Goal: Information Seeking & Learning: Learn about a topic

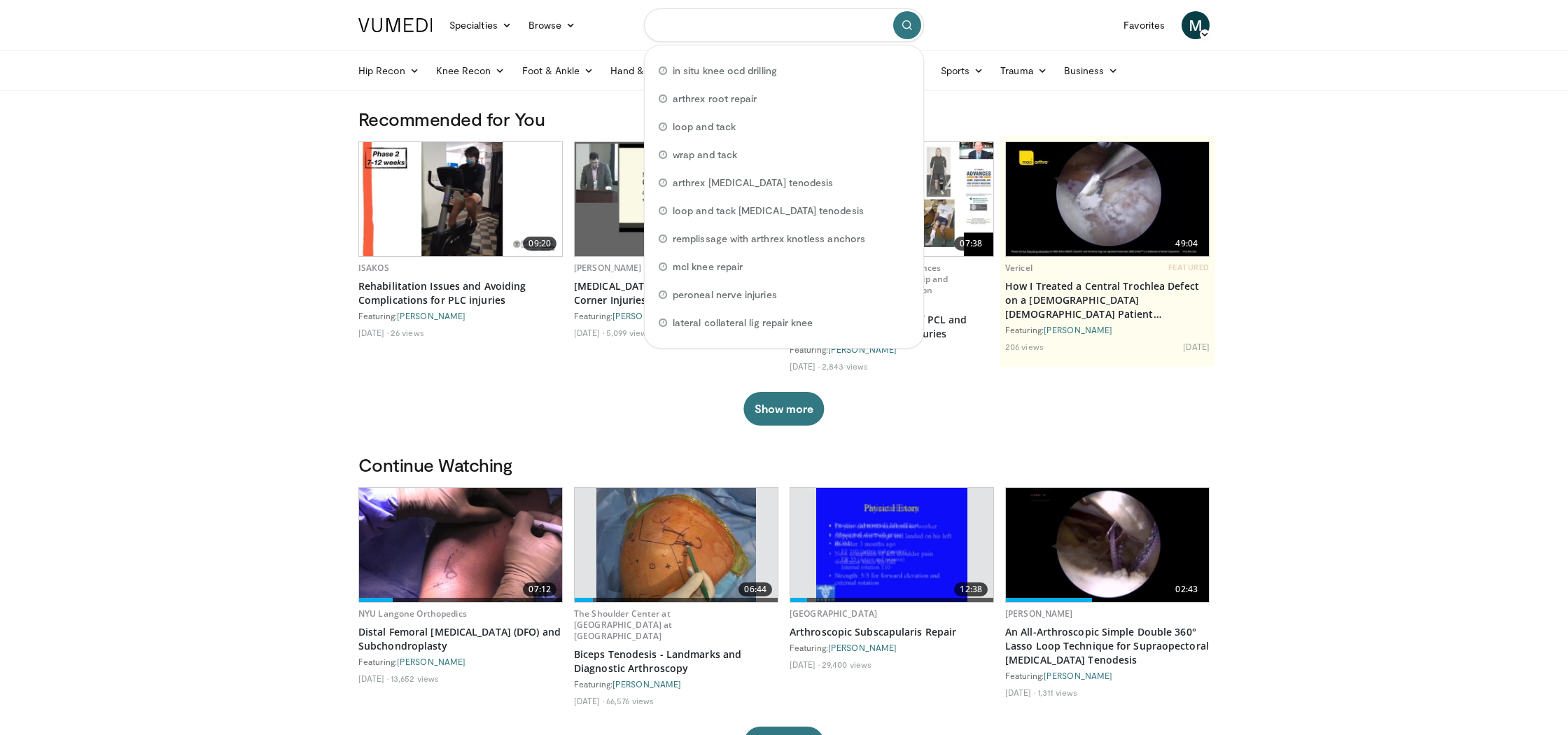
click at [816, 27] on input "Search topics, interventions" at bounding box center [784, 25] width 280 height 34
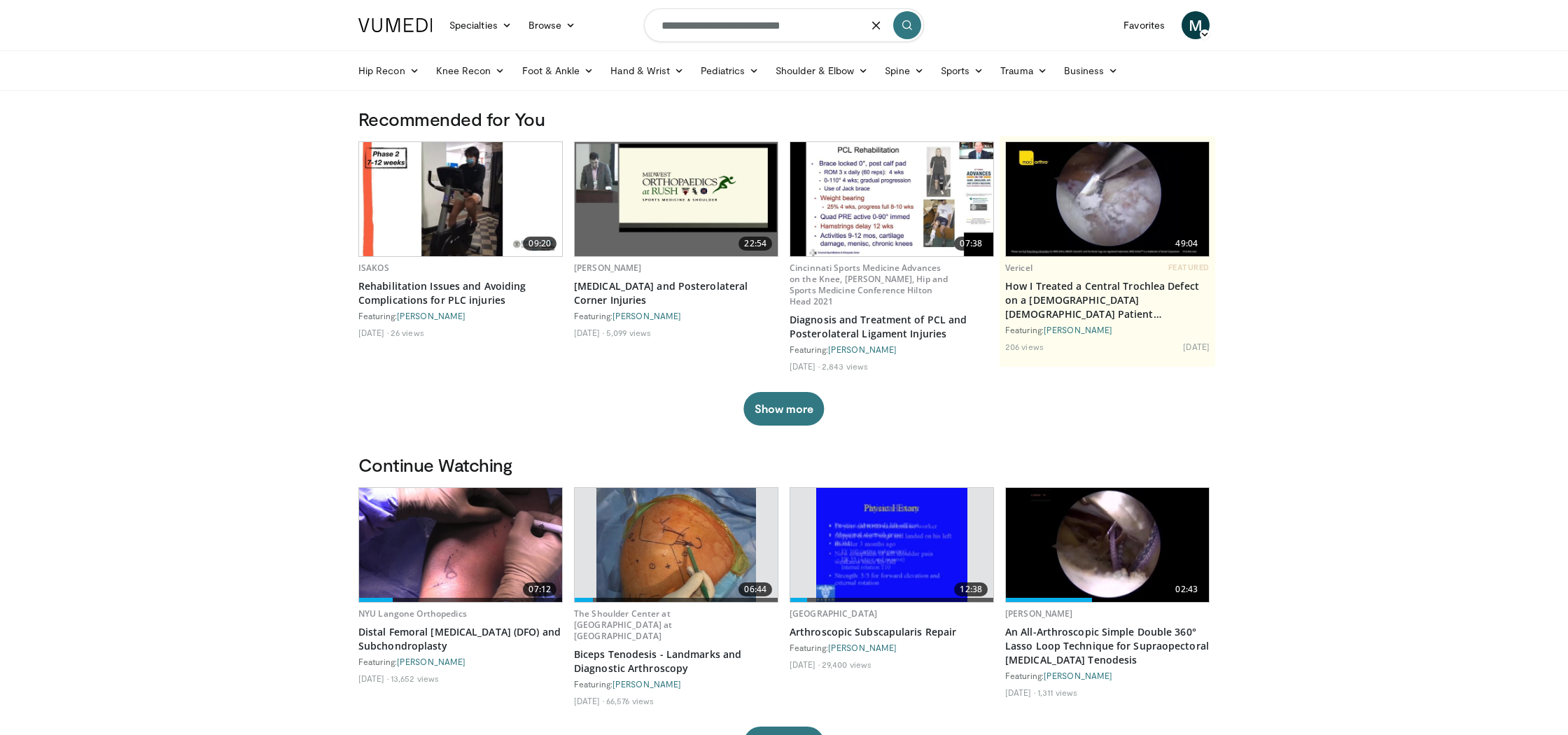
type input "**********"
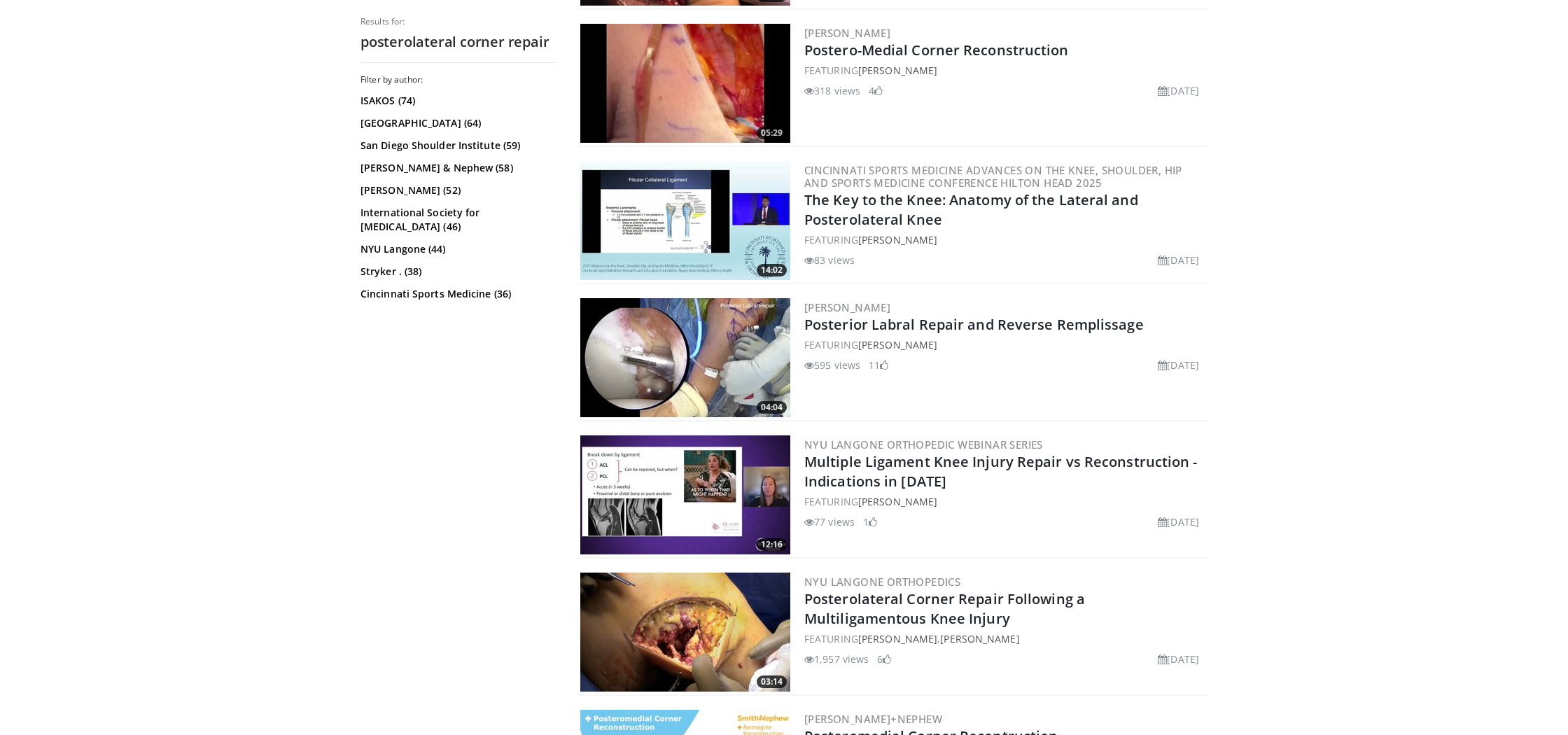
scroll to position [958, 0]
click at [906, 601] on link "Posterolateral Corner Repair Following a Multiligamentous Knee Injury" at bounding box center [944, 608] width 281 height 38
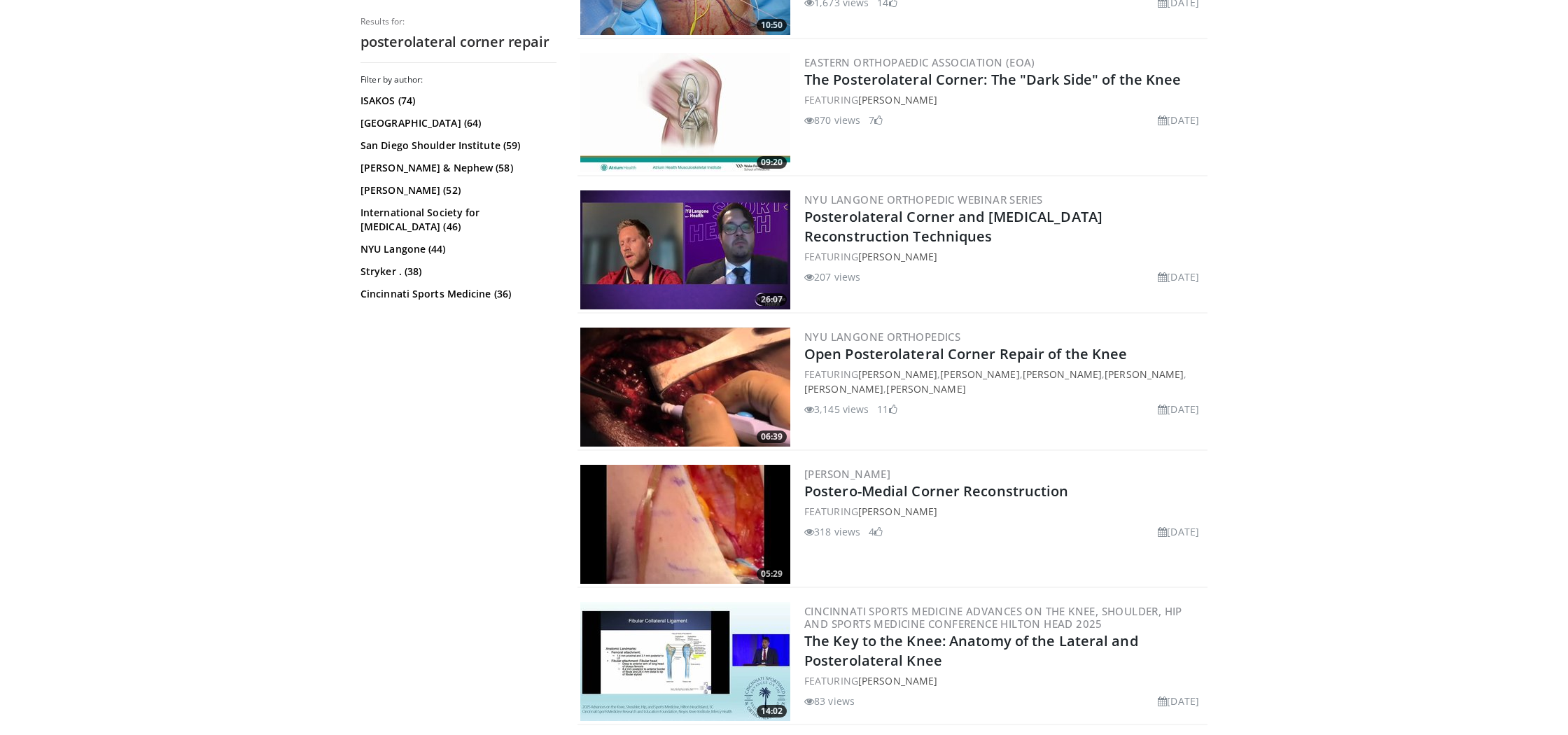
scroll to position [511, 0]
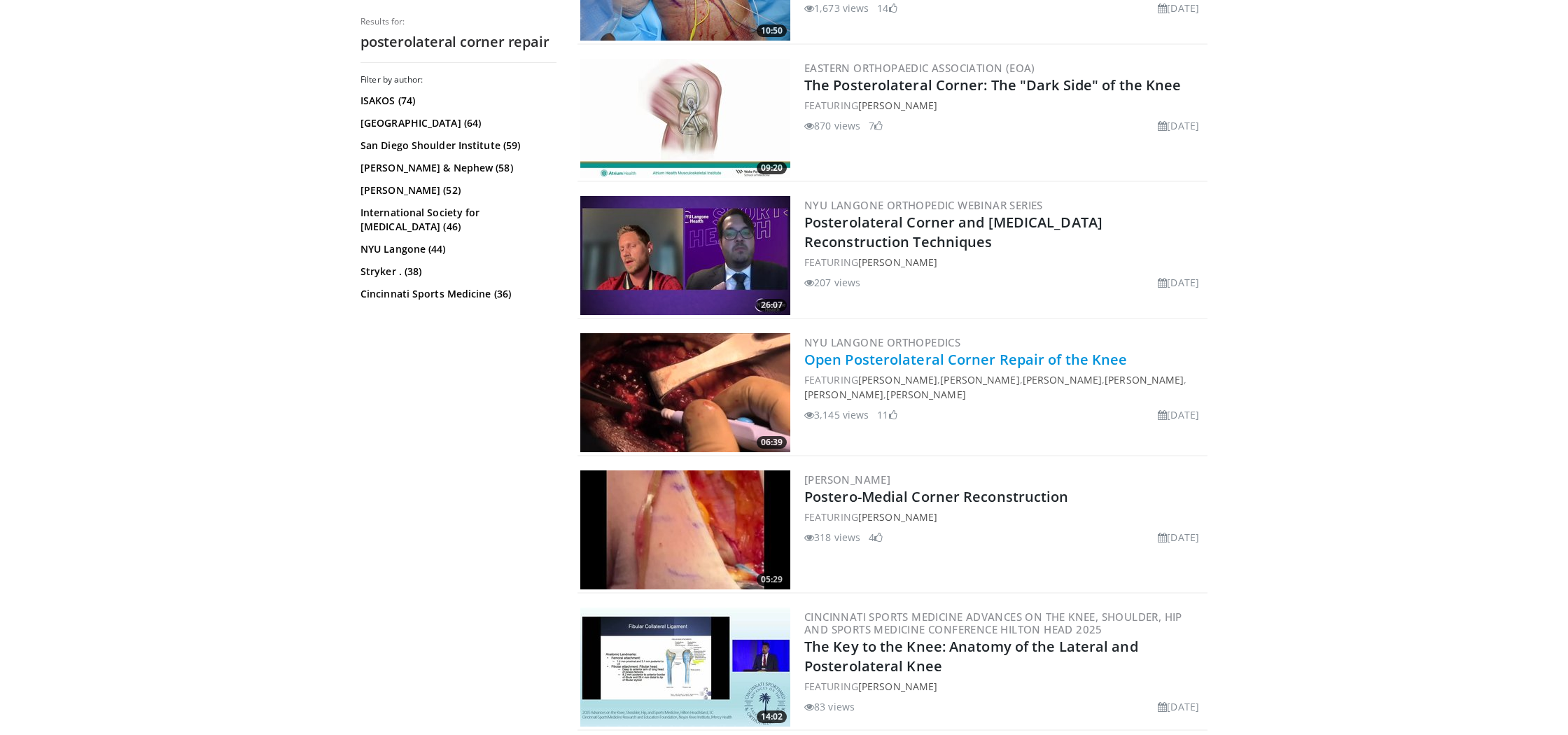
click at [878, 357] on link "Open Posterolateral Corner Repair of the Knee" at bounding box center [966, 359] width 324 height 19
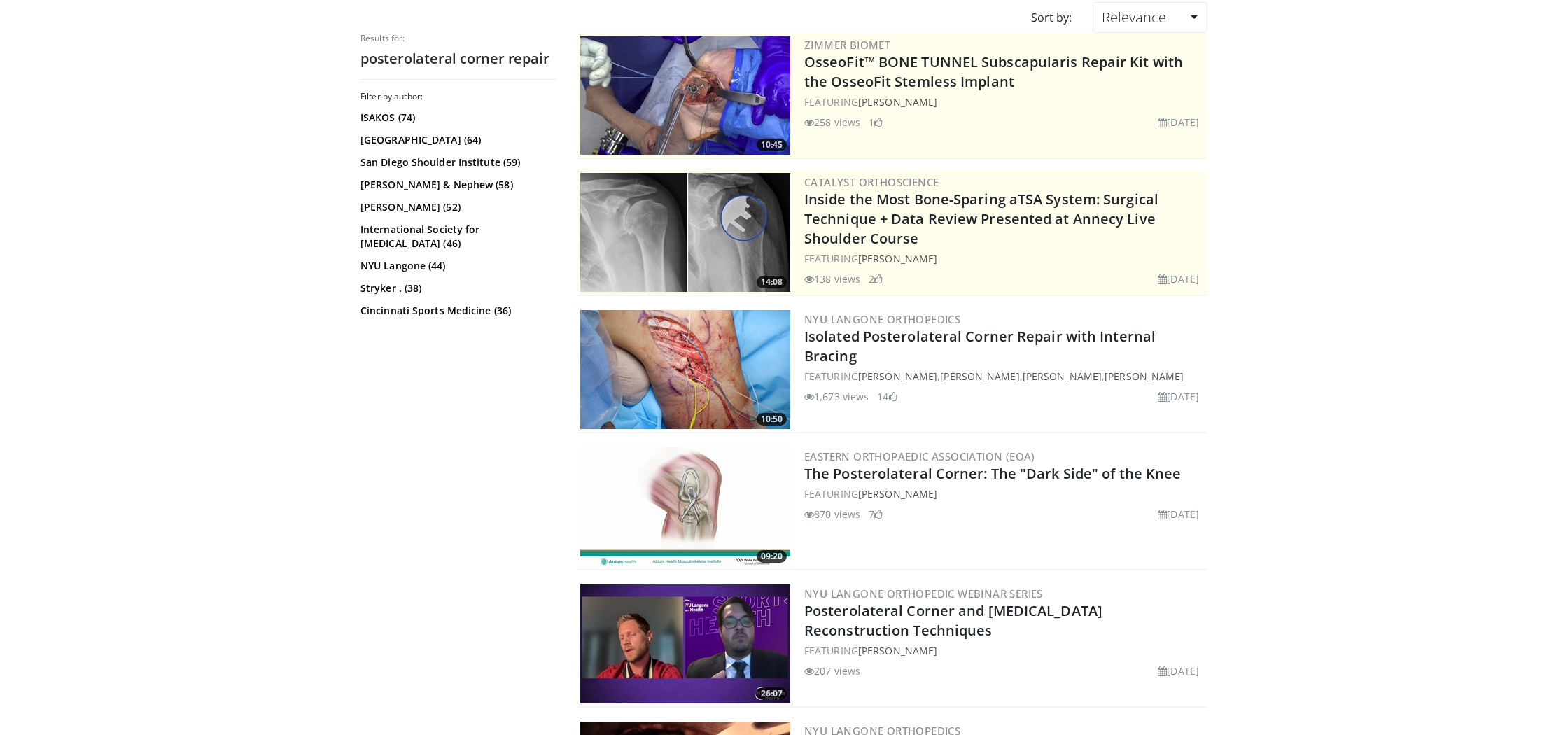
scroll to position [118, 0]
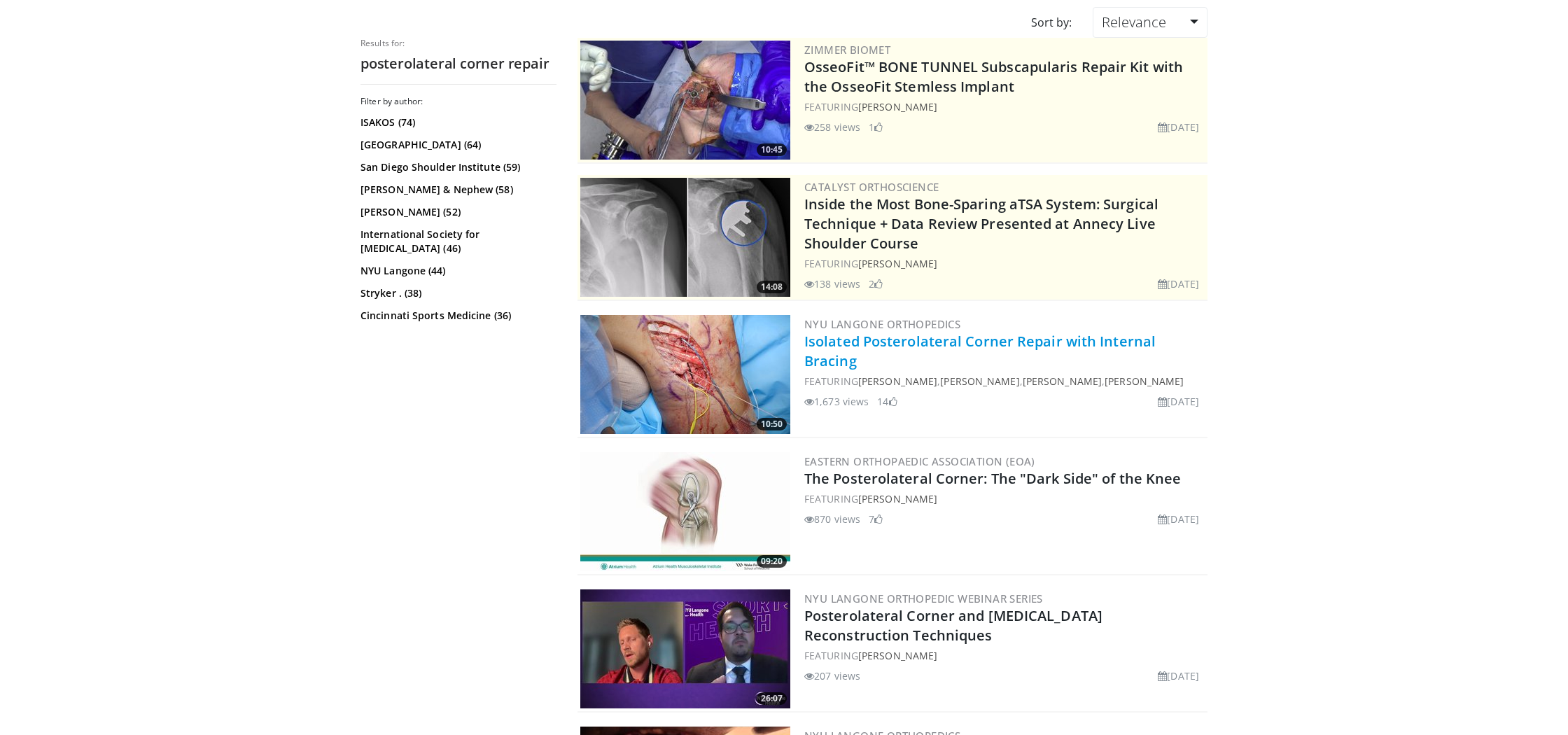
click at [880, 346] on link "Isolated Posterolateral Corner Repair with Internal Bracing" at bounding box center [980, 351] width 351 height 38
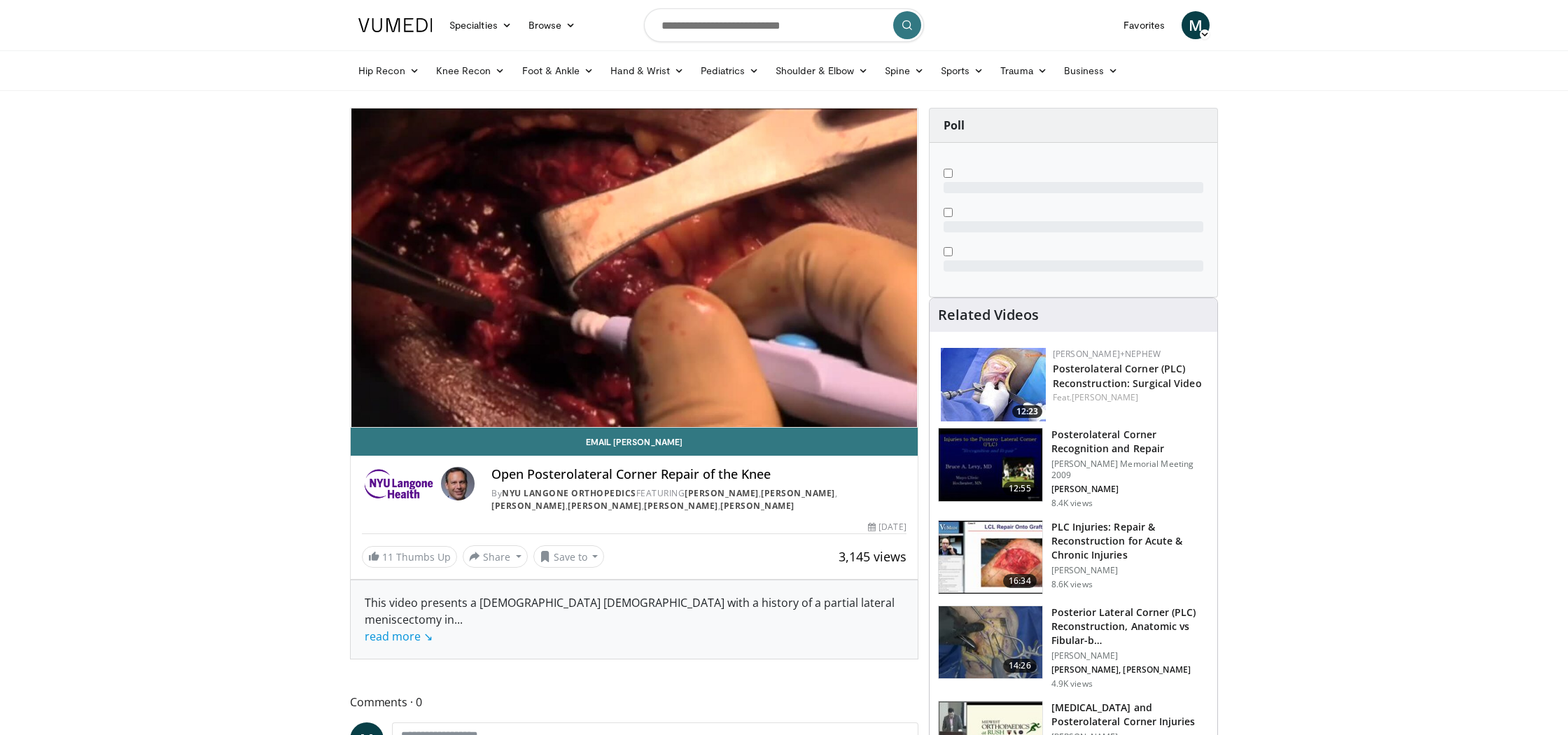
scroll to position [2, 0]
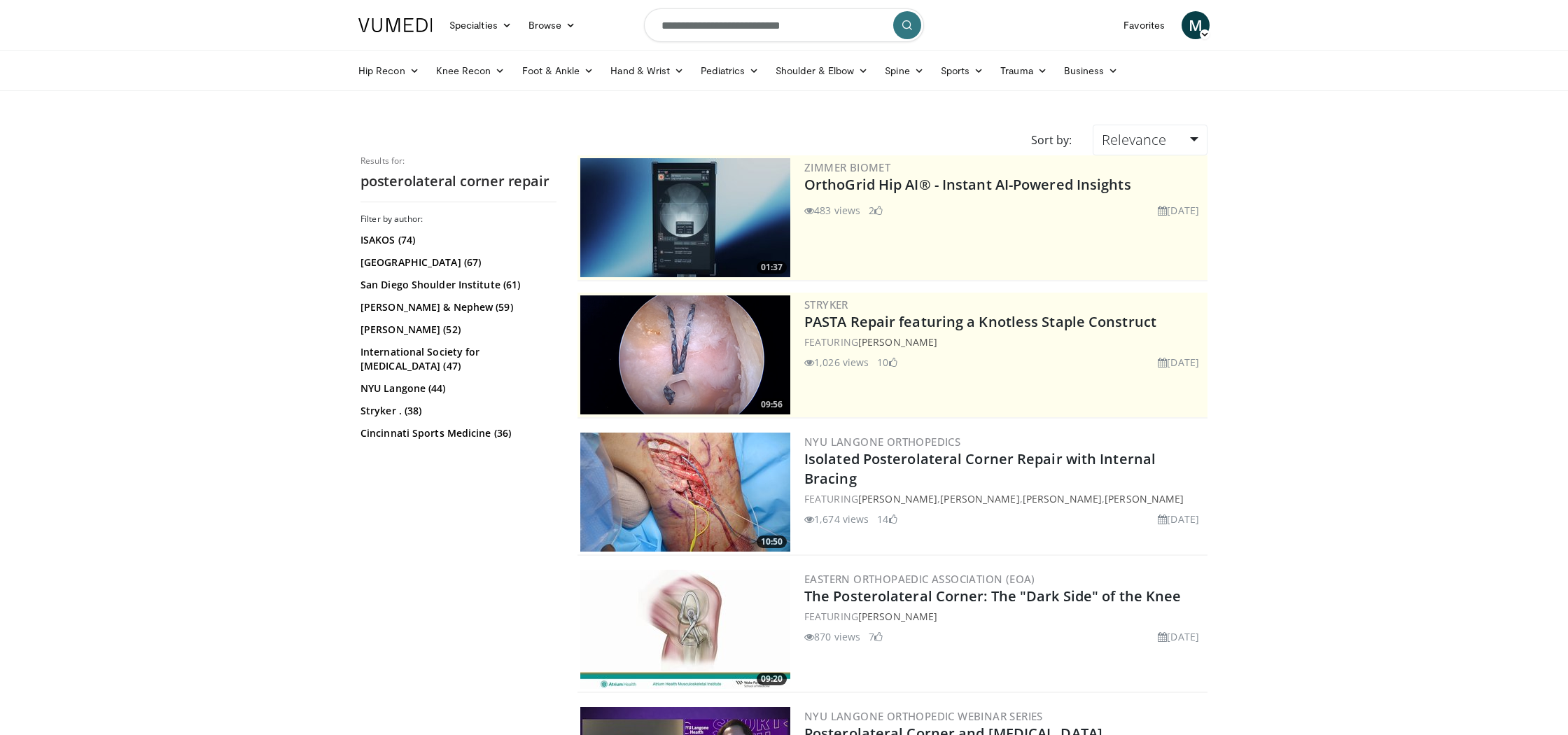
click at [807, 26] on input "**********" at bounding box center [784, 25] width 280 height 34
type input "*"
click at [787, 70] on span "arciero plc posterolateral corner reconstruction" at bounding box center [792, 78] width 236 height 28
type input "**********"
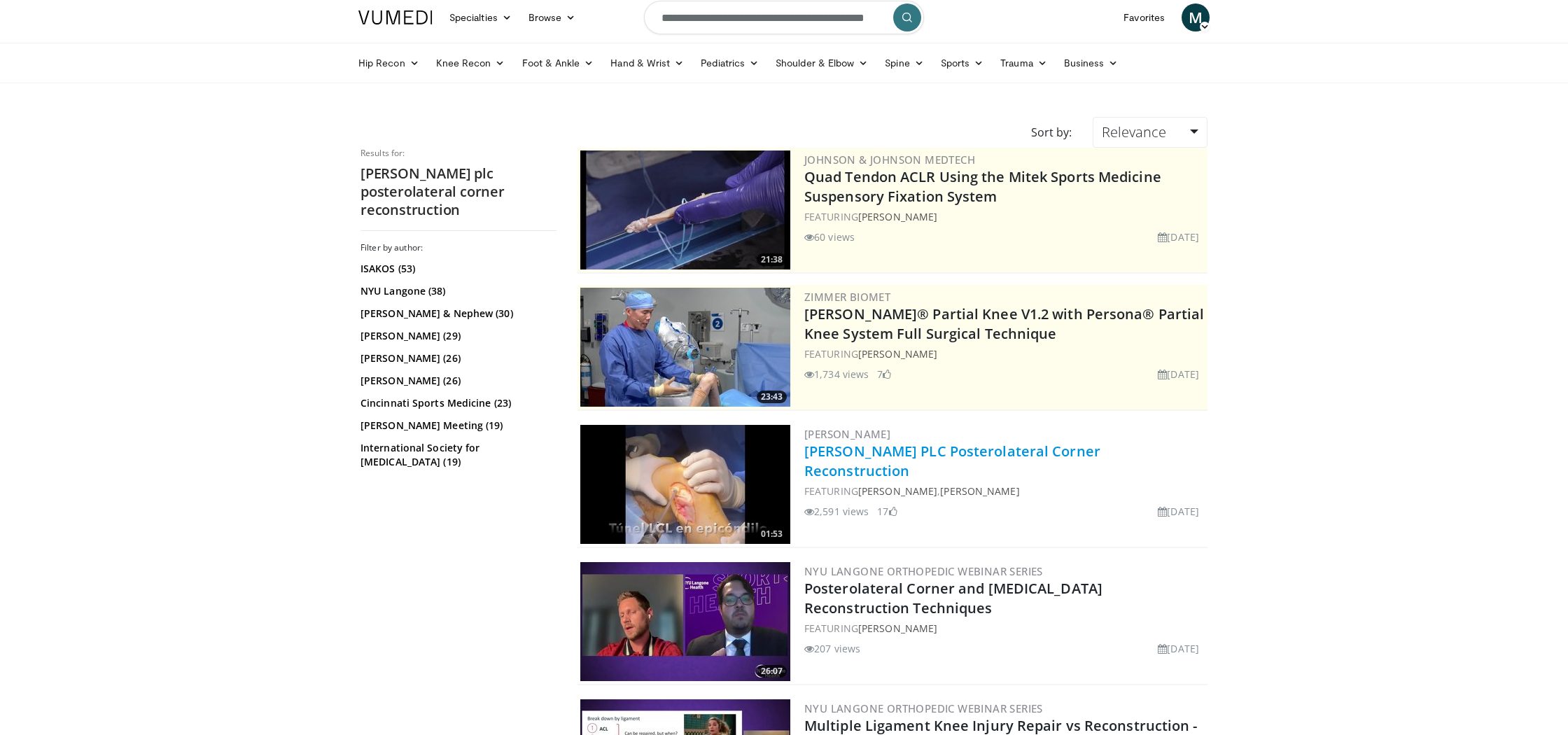
scroll to position [8, 0]
click at [922, 451] on link "[PERSON_NAME] PLC Posterolateral Corner Reconstruction" at bounding box center [953, 460] width 296 height 38
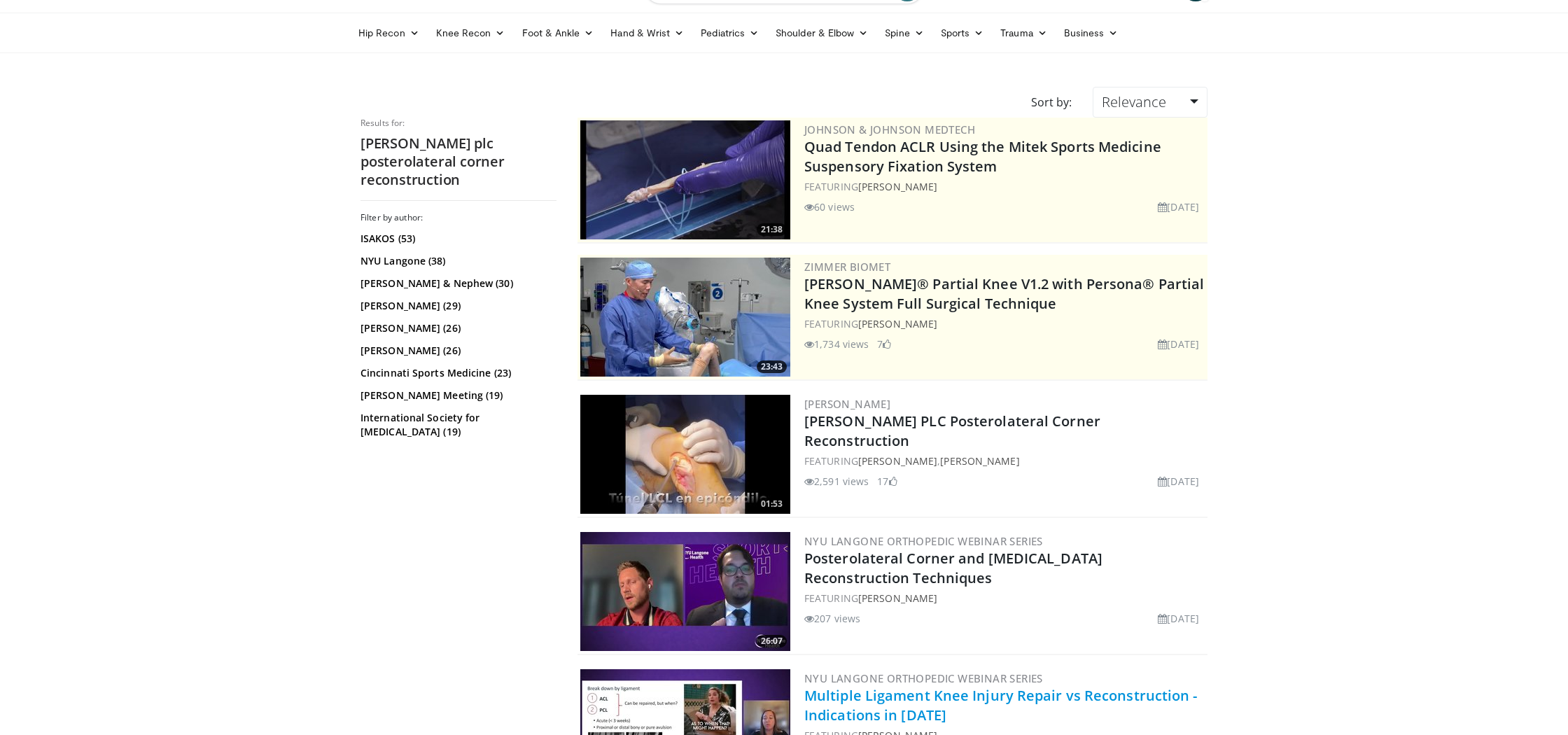
scroll to position [0, 0]
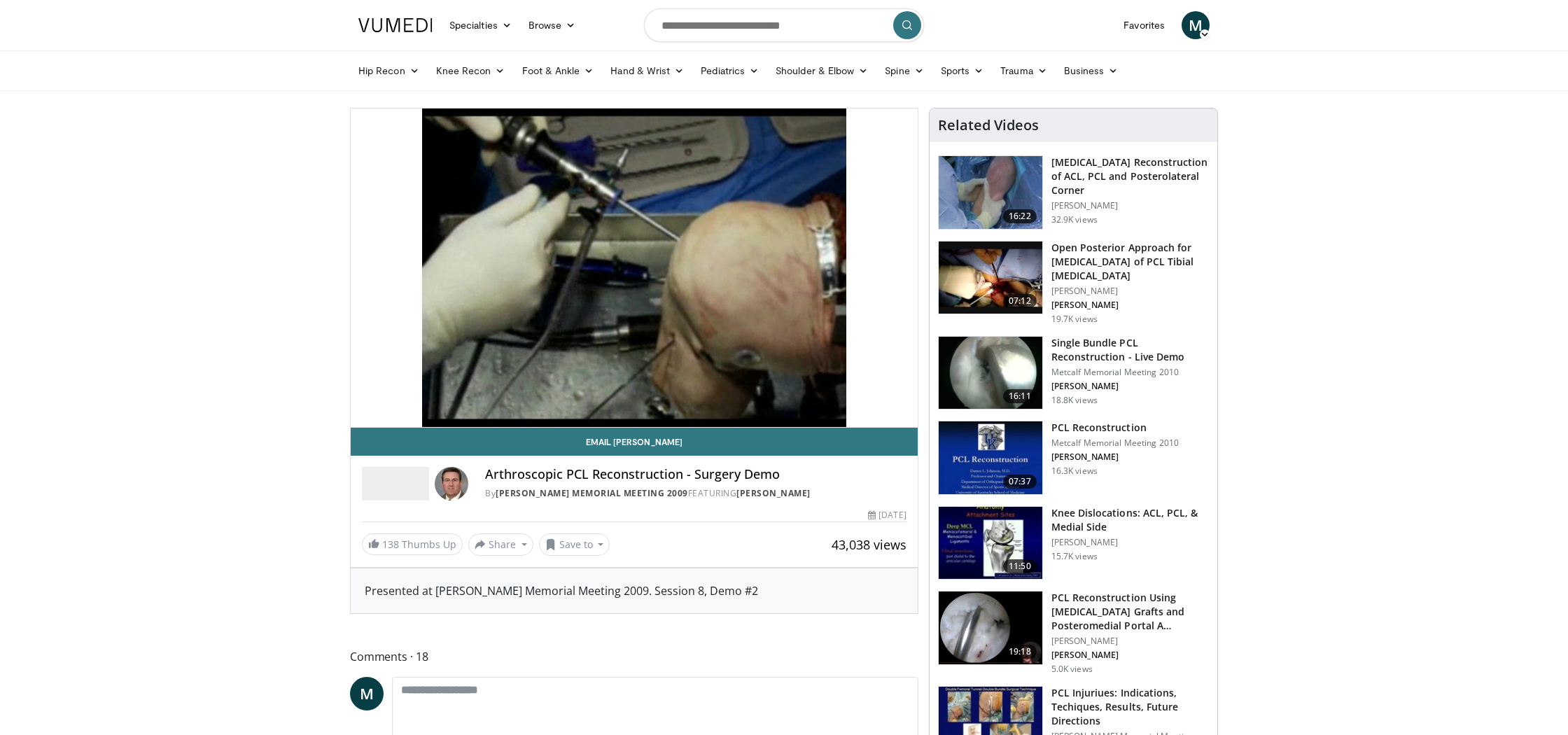
scroll to position [23, 0]
